Goal: Information Seeking & Learning: Learn about a topic

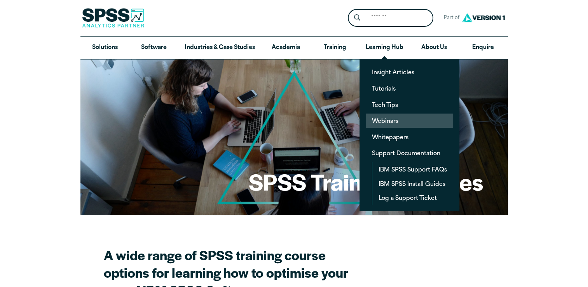
click at [387, 118] on link "Webinars" at bounding box center [408, 120] width 87 height 14
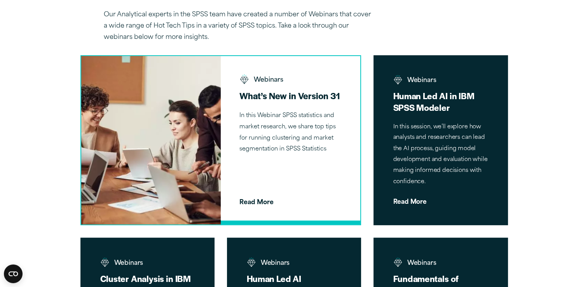
scroll to position [311, 0]
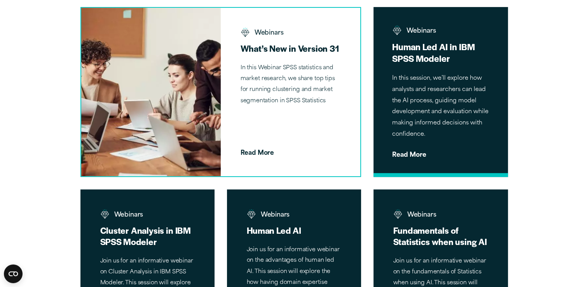
click at [423, 97] on p "In this session, we’ll explore how analysts and researchers can lead the AI pro…" at bounding box center [440, 106] width 97 height 67
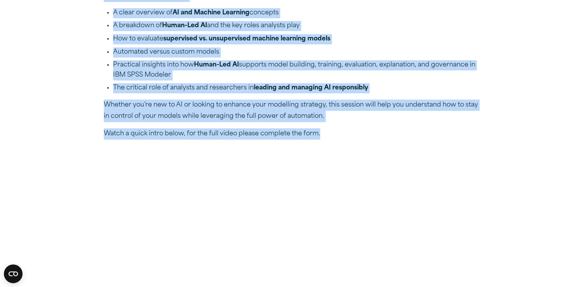
scroll to position [194, 0]
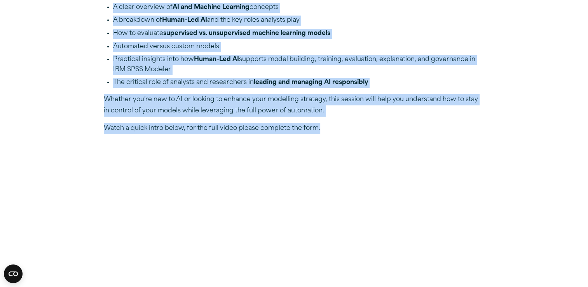
copy article "In this session, we’ll explore how analysts and researchers can lead the AI pro…"
drag, startPoint x: 104, startPoint y: 126, endPoint x: 343, endPoint y: 119, distance: 239.0
click at [463, 124] on p "Watch a quick intro below, for the full video please complete the form." at bounding box center [294, 128] width 381 height 11
